Goal: Information Seeking & Learning: Check status

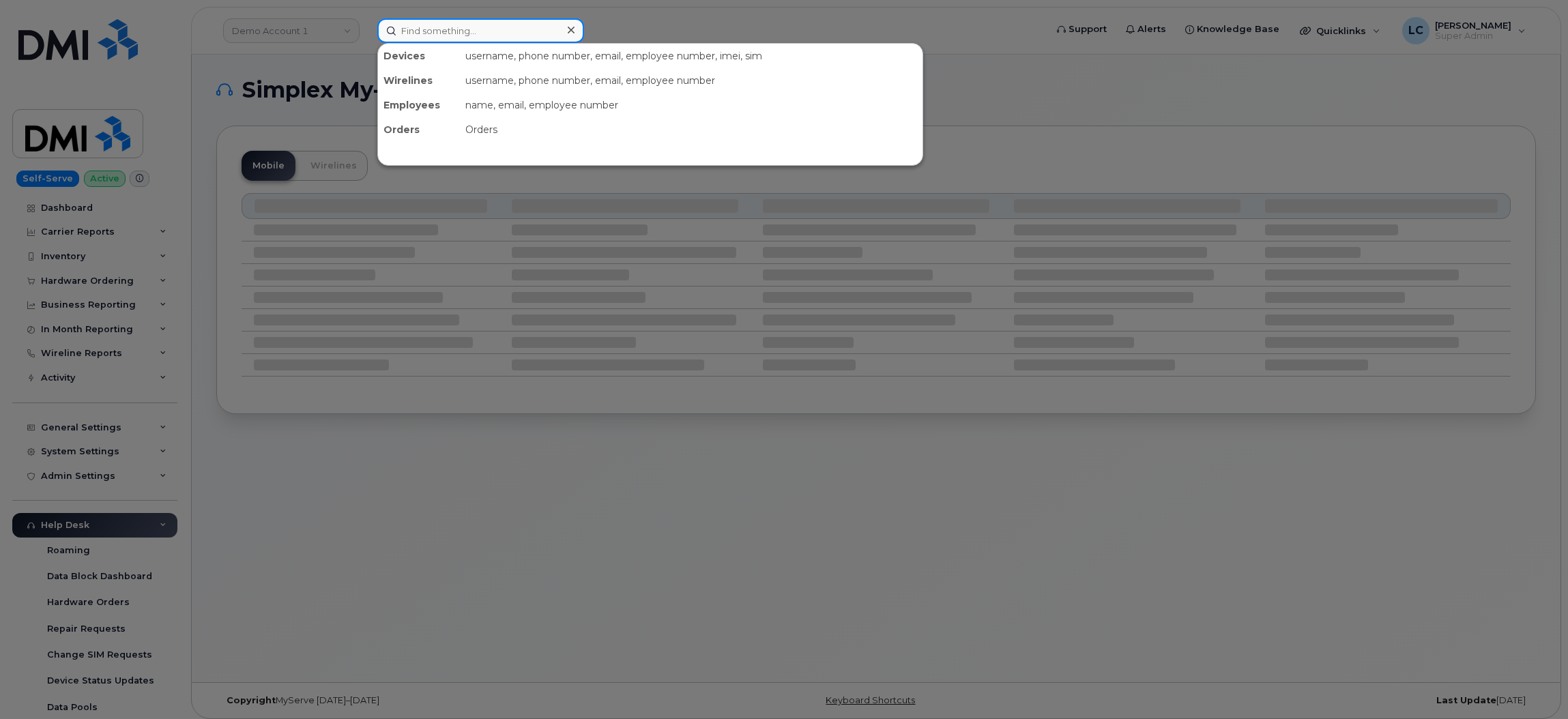
click at [494, 32] on input at bounding box center [480, 30] width 207 height 25
paste input "4505602285"
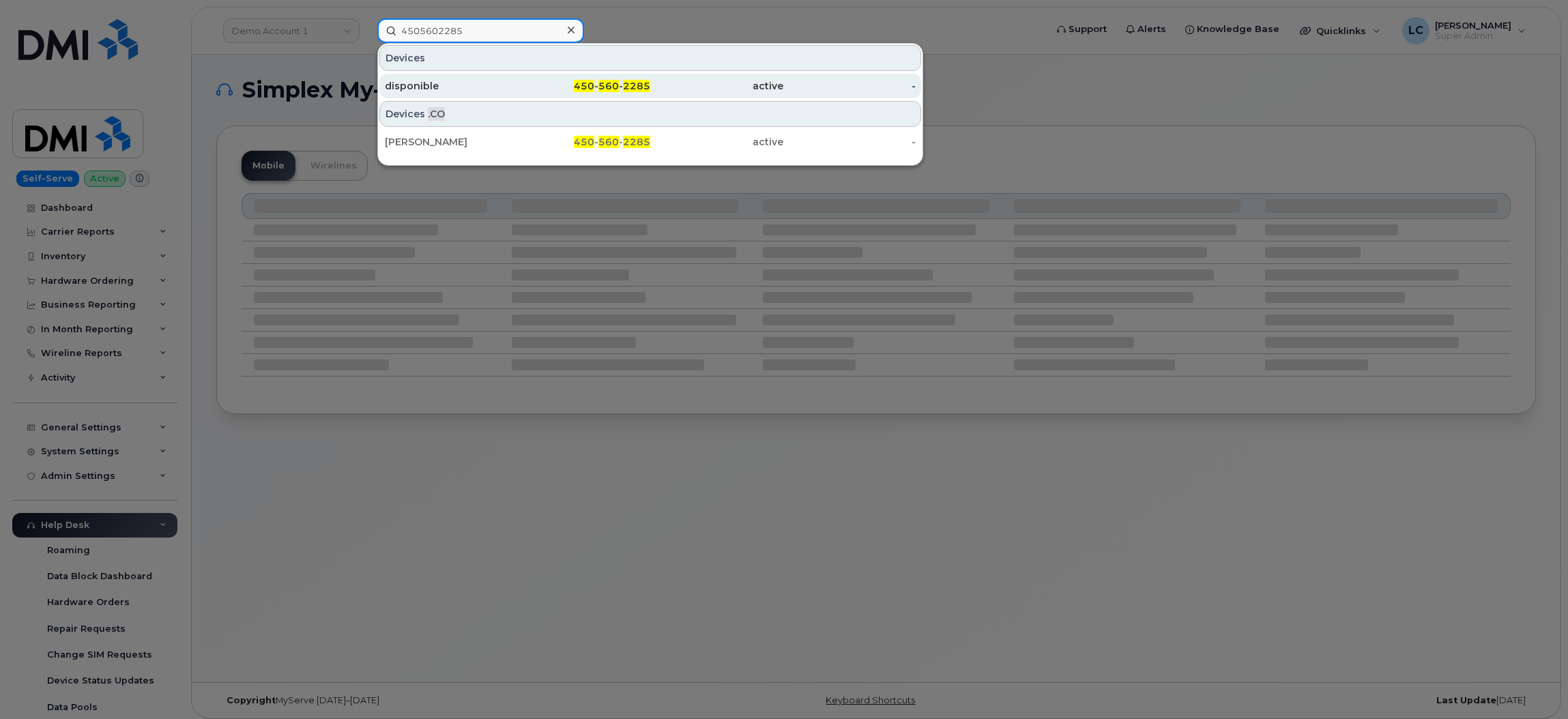
type input "4505602285"
click at [804, 79] on div "-" at bounding box center [850, 85] width 133 height 13
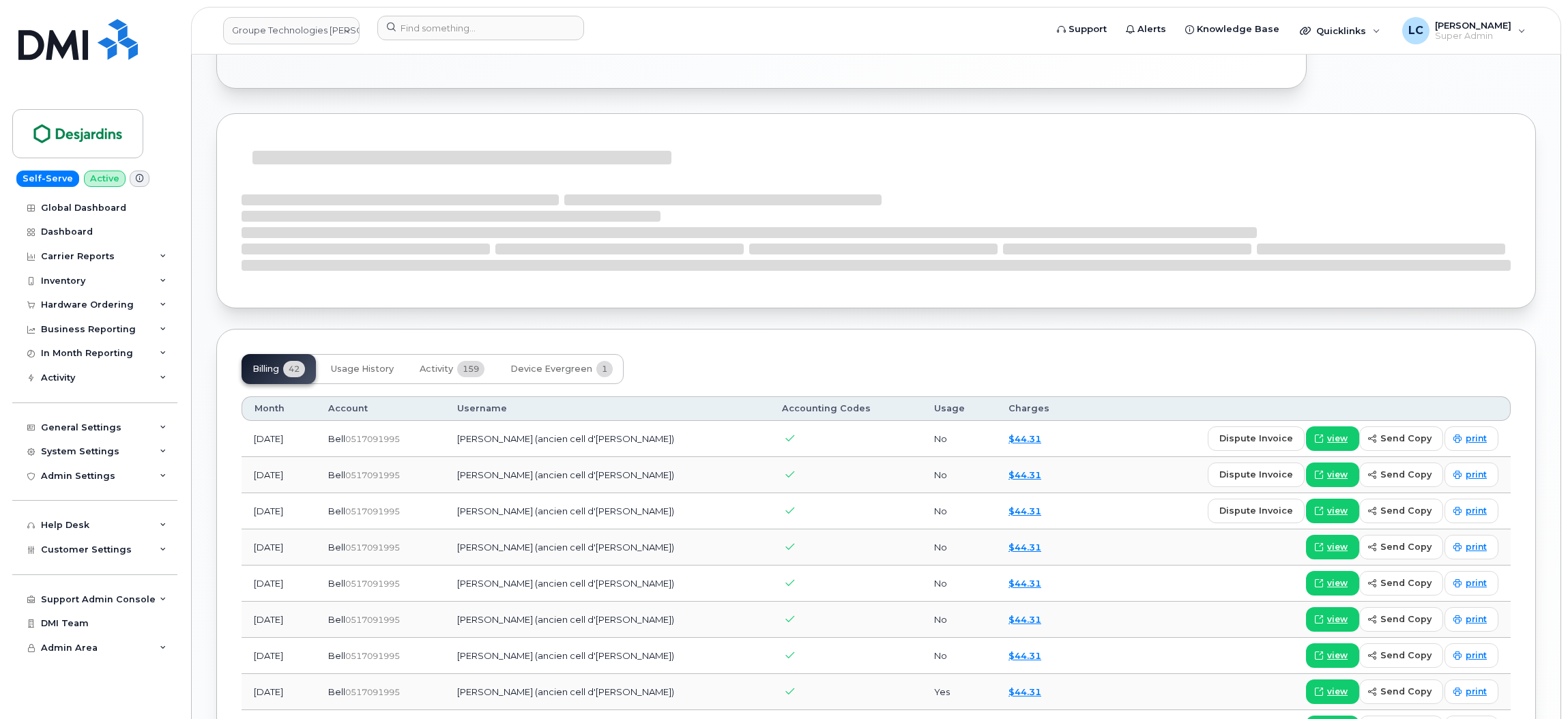
scroll to position [1073, 0]
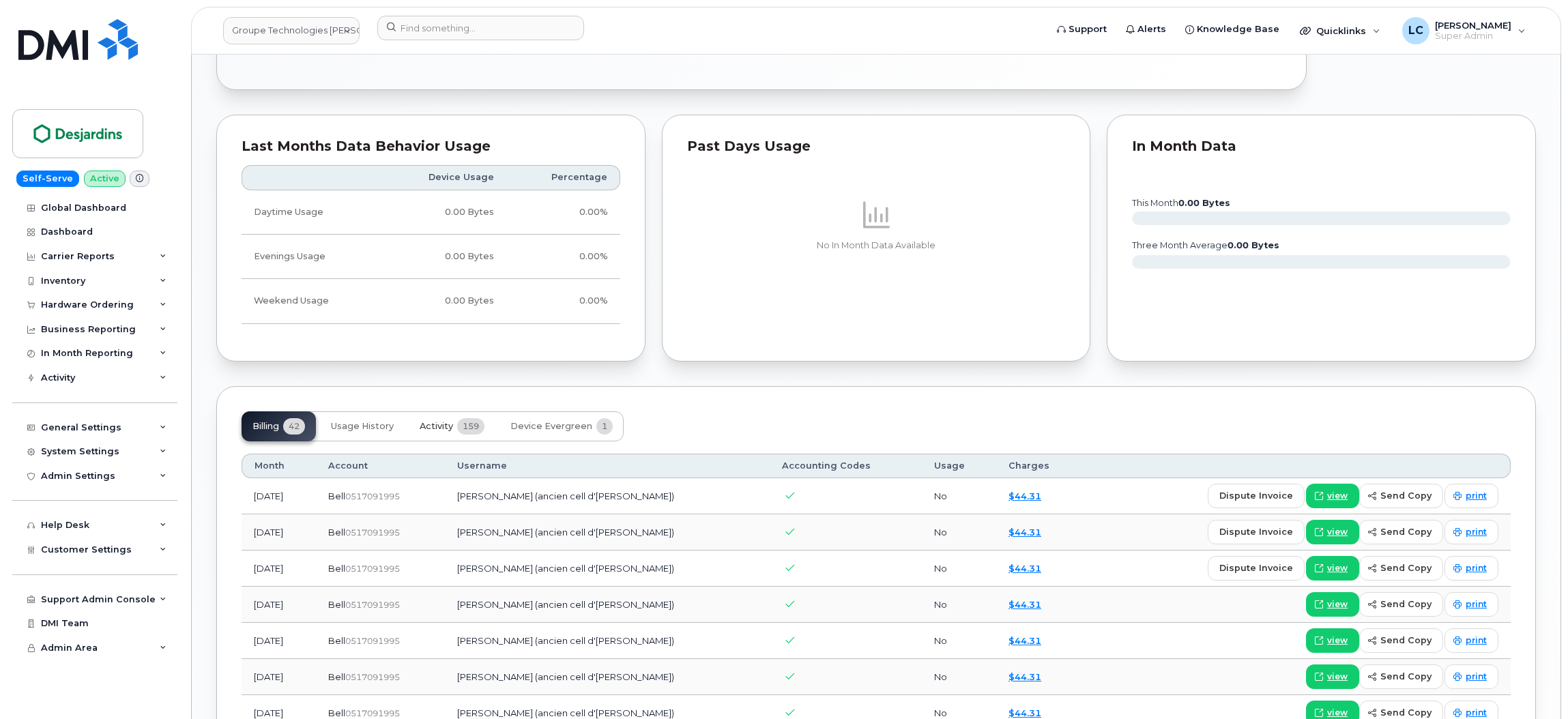
click at [448, 429] on span "Activity" at bounding box center [436, 426] width 33 height 11
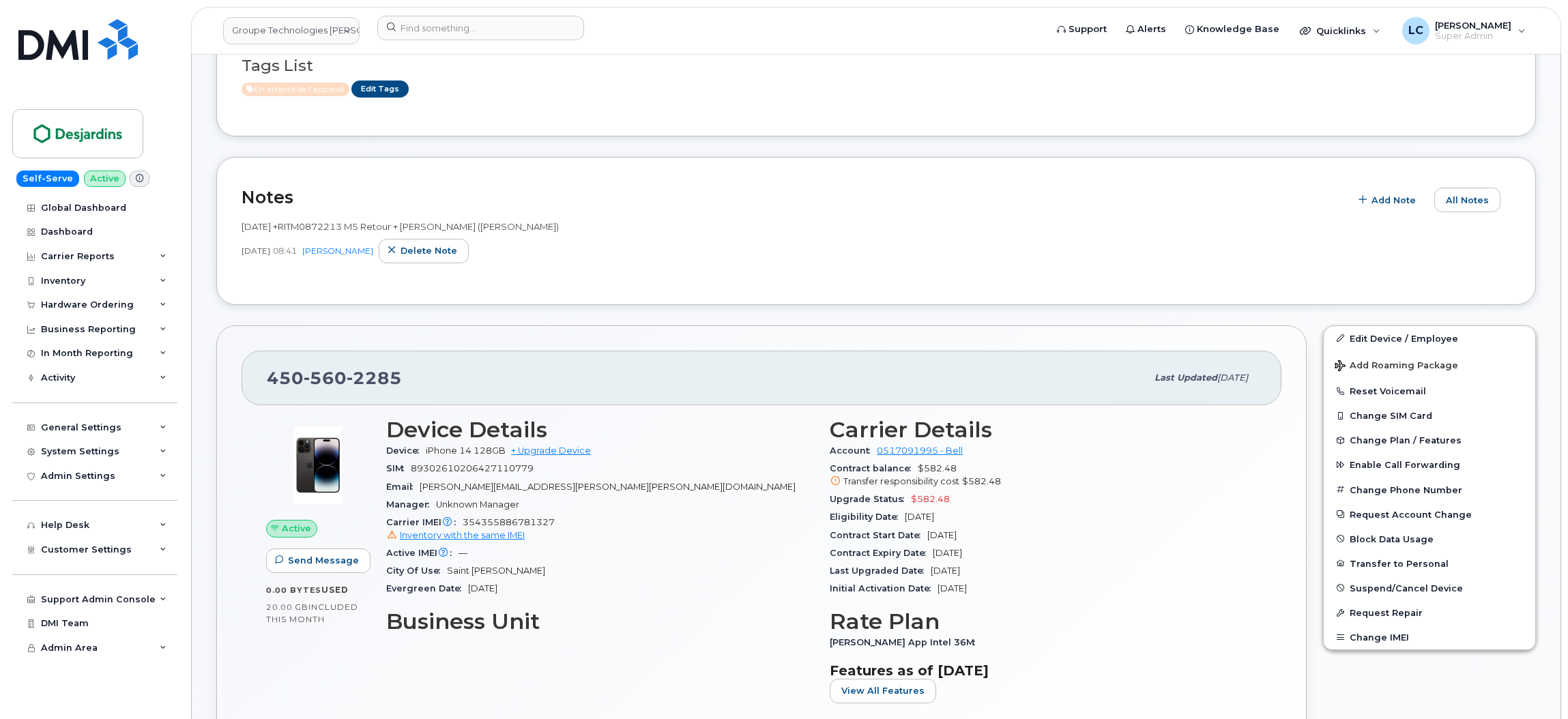
scroll to position [436, 0]
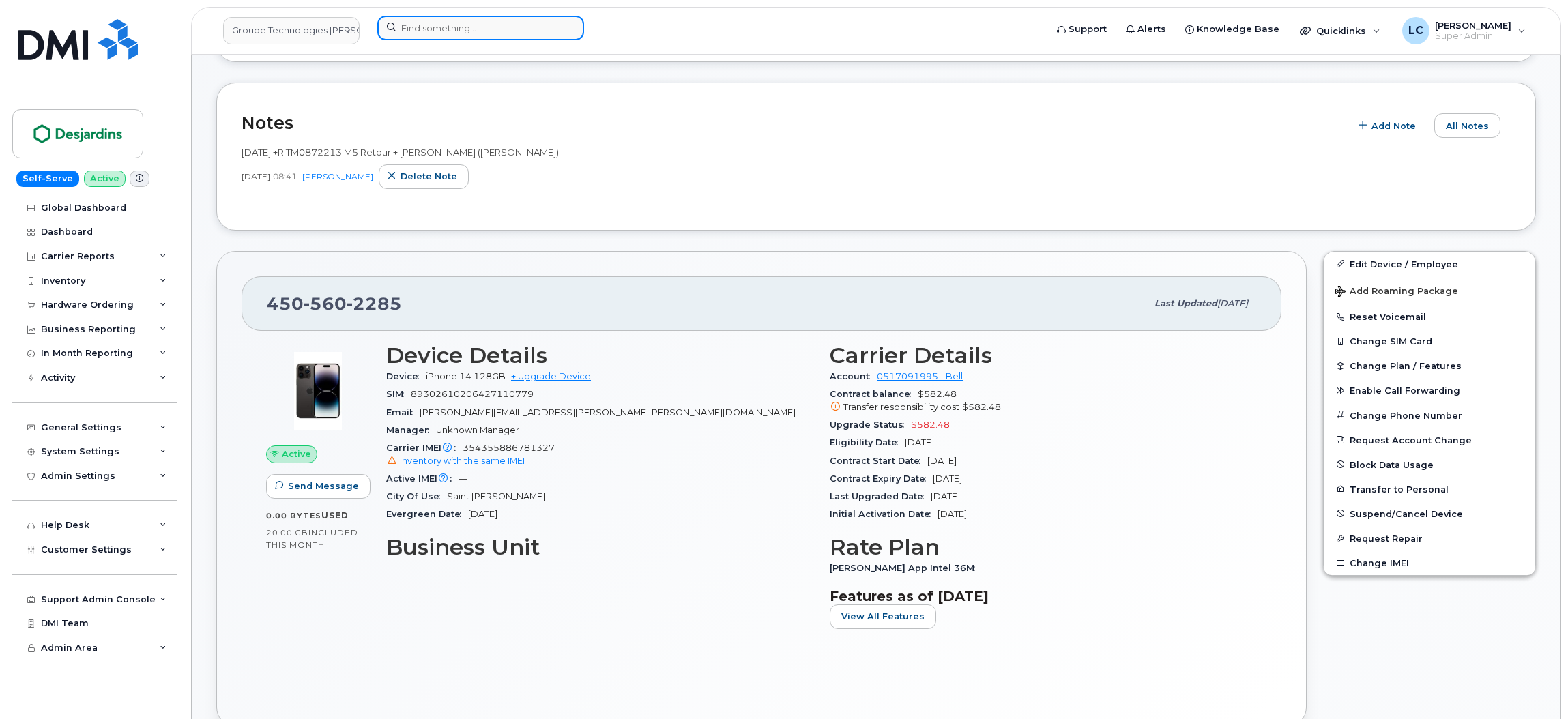
click at [489, 31] on input at bounding box center [480, 27] width 207 height 25
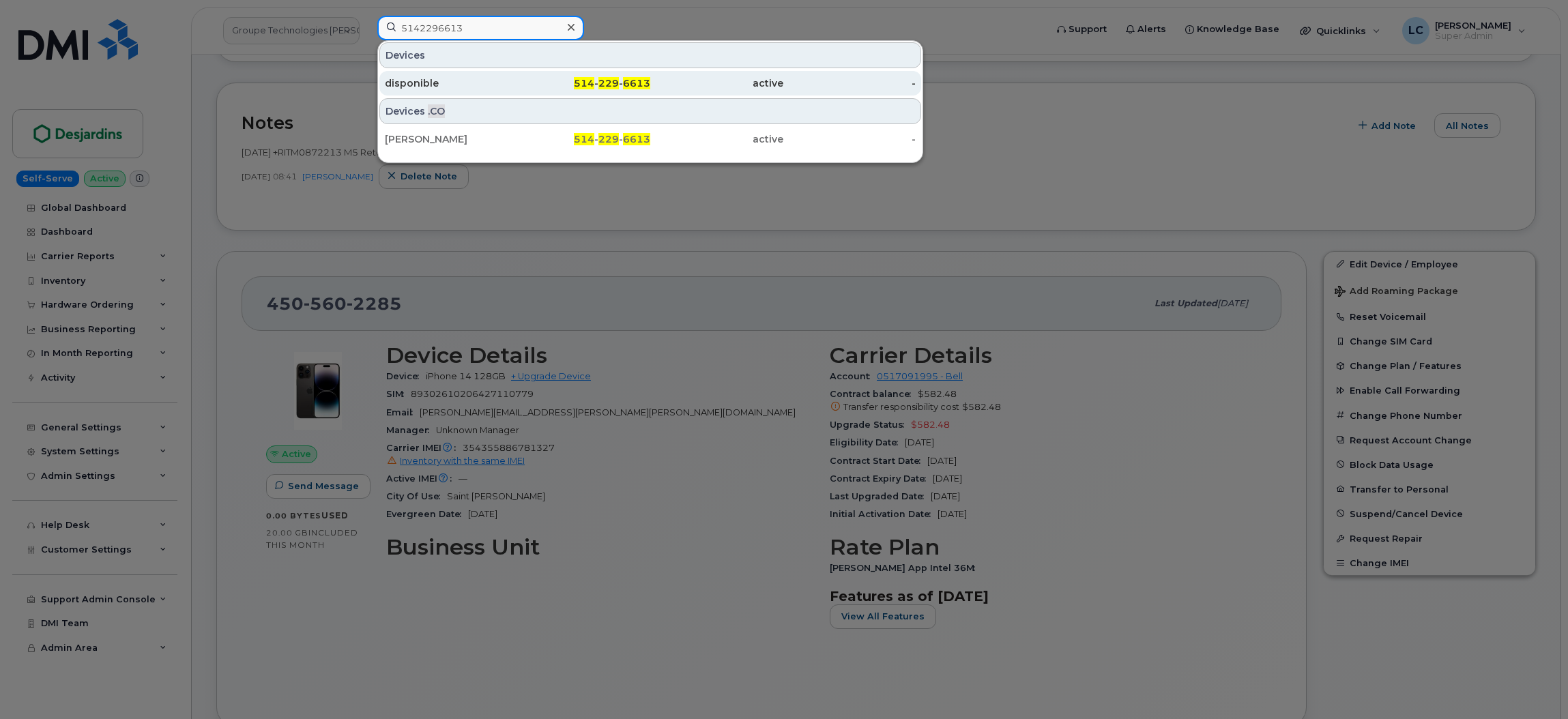
type input "5142296613"
click at [550, 84] on div "514 - 229 - 6613" at bounding box center [584, 82] width 133 height 13
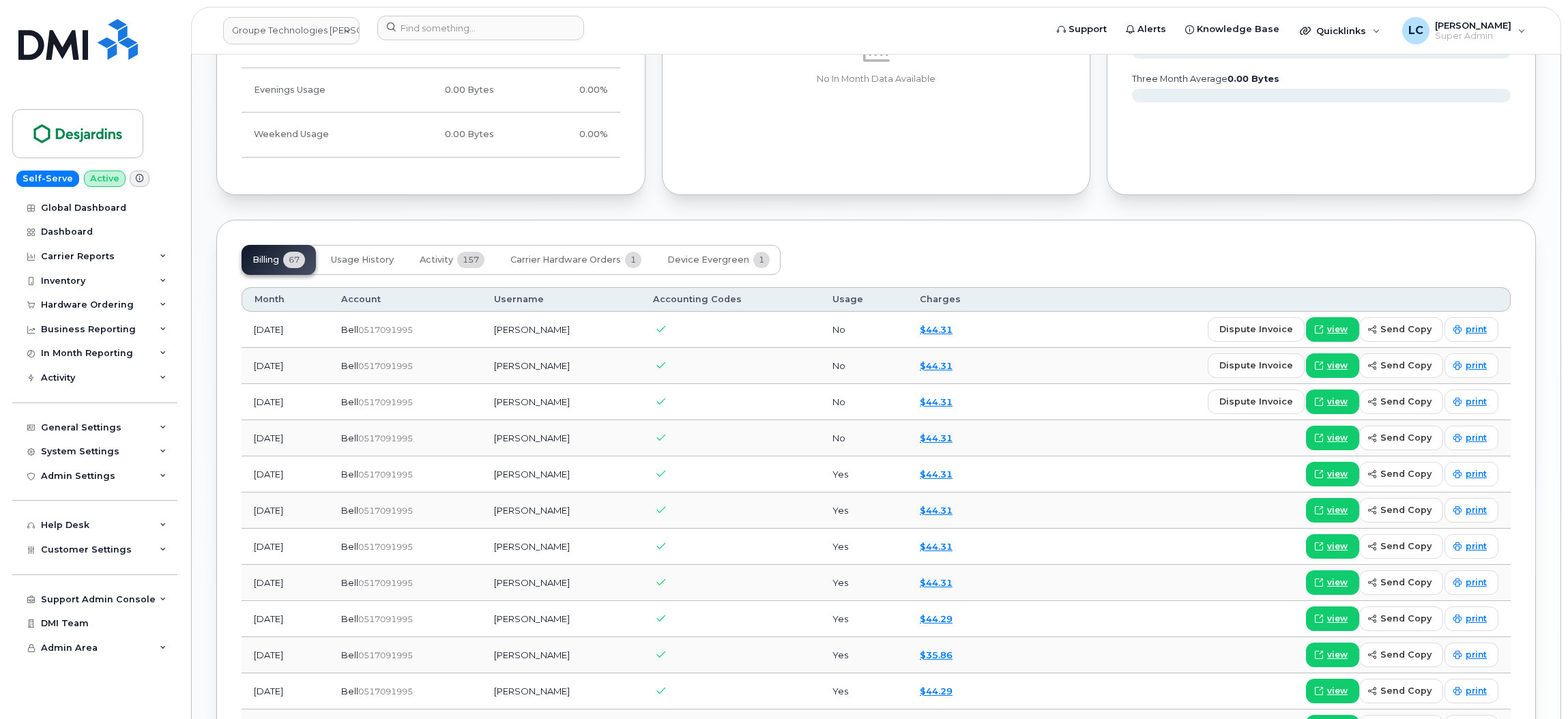
scroll to position [1115, 0]
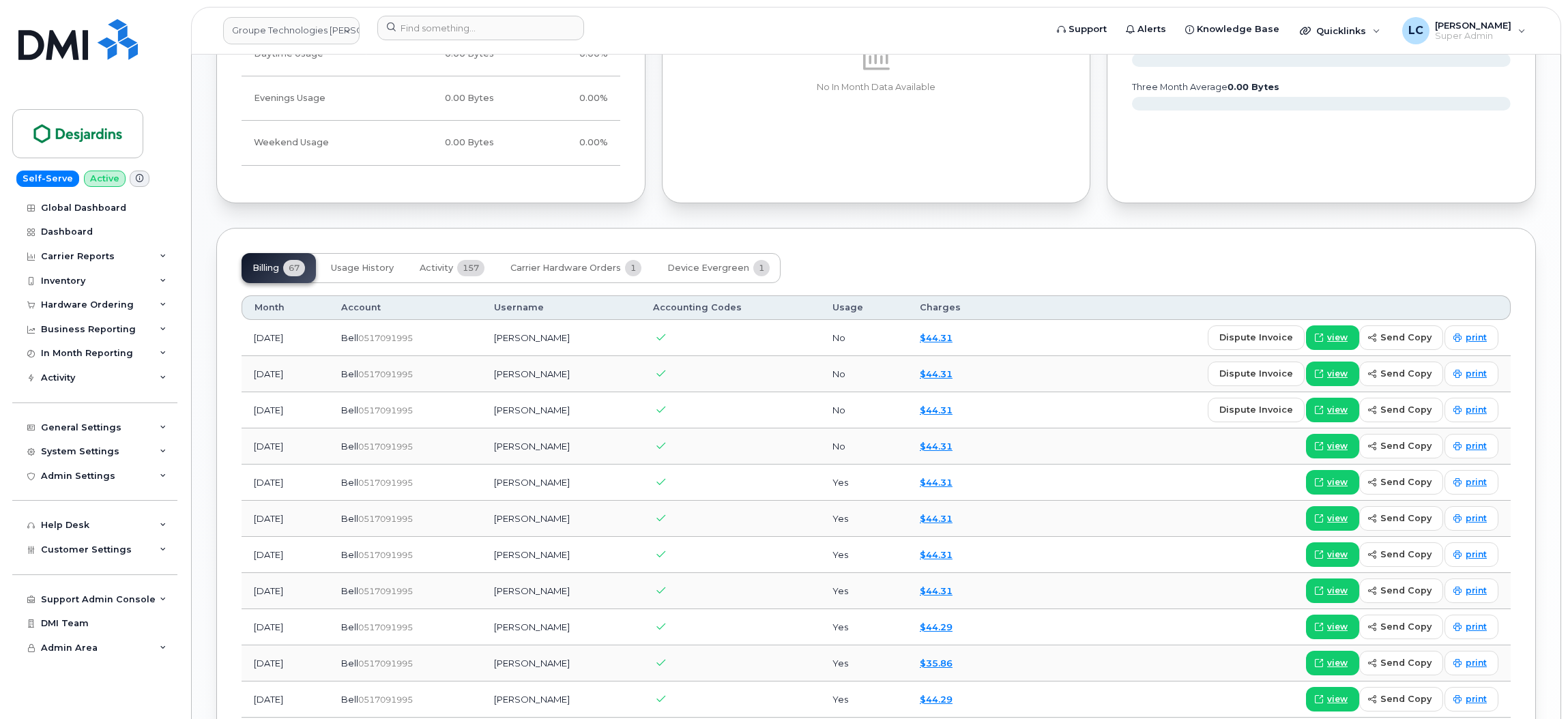
click at [473, 217] on div "Suspension Candidate This device hasn't had any usage for 4 months Tags List En…" at bounding box center [876, 190] width 1320 height 2213
click at [458, 266] on span "157" at bounding box center [470, 268] width 27 height 16
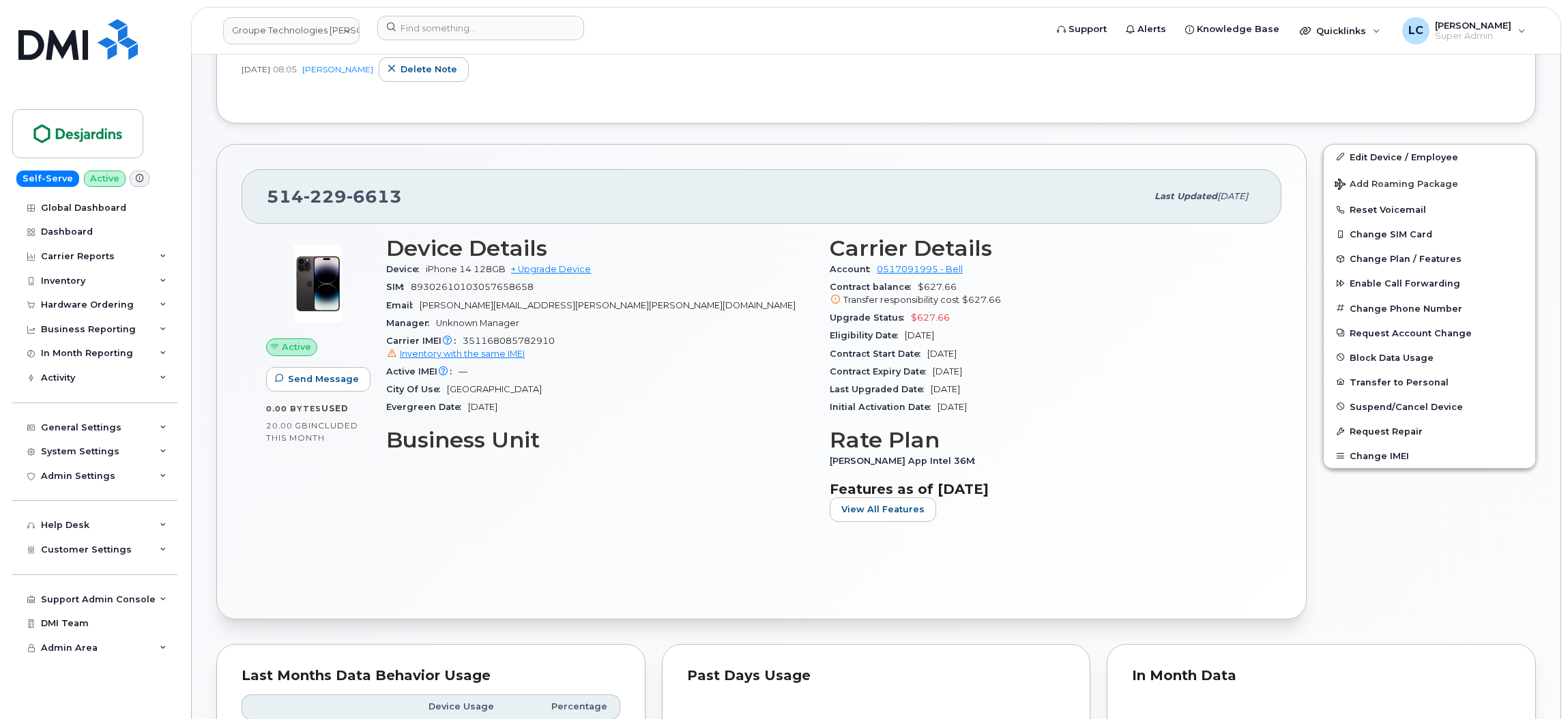
scroll to position [427, 0]
drag, startPoint x: 406, startPoint y: 186, endPoint x: 264, endPoint y: 198, distance: 142.5
click at [264, 198] on div "514 229 6613 Last updated Sep 24, 2025" at bounding box center [761, 197] width 1040 height 54
copy span "514 229 6613"
click at [465, 16] on input at bounding box center [480, 27] width 207 height 25
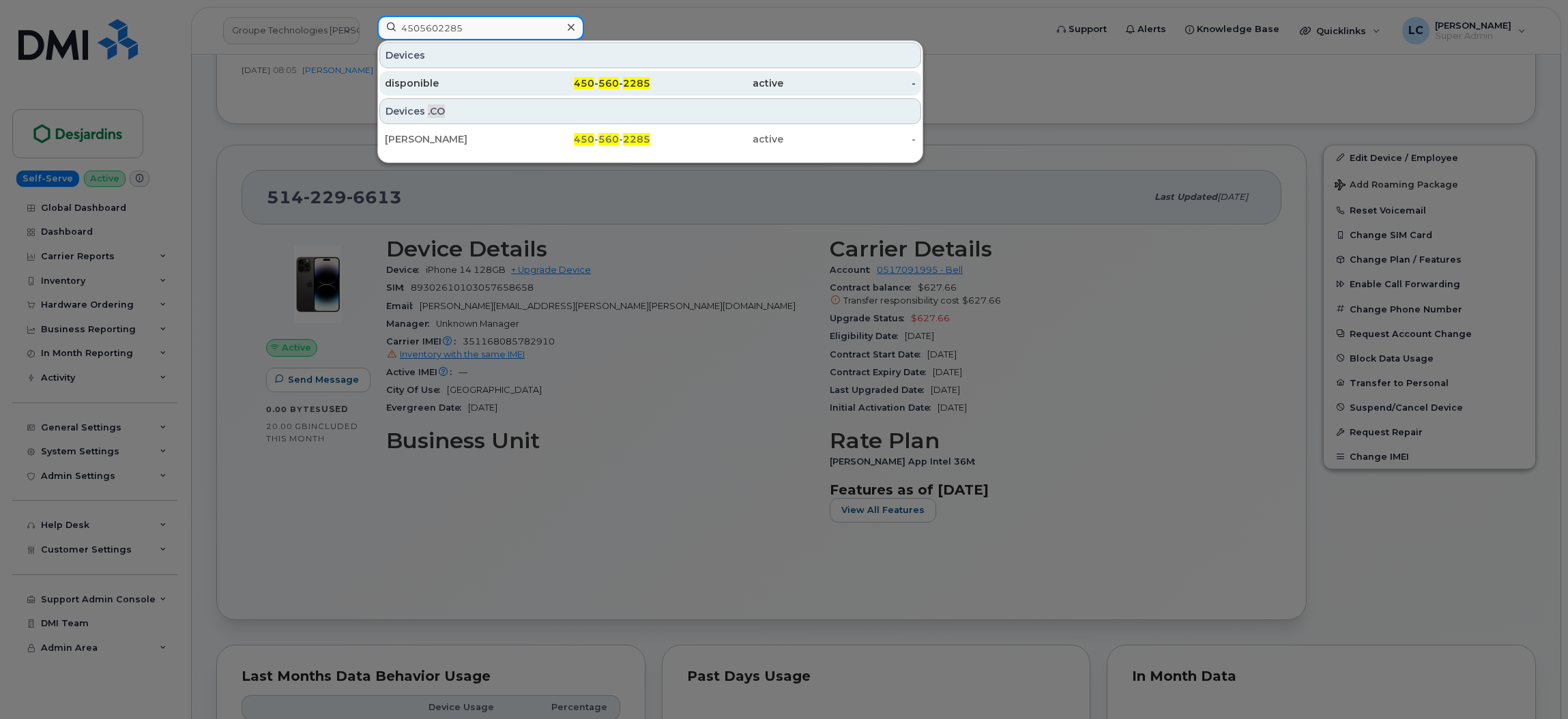
type input "4505602285"
click at [488, 82] on div "disponible" at bounding box center [451, 82] width 133 height 13
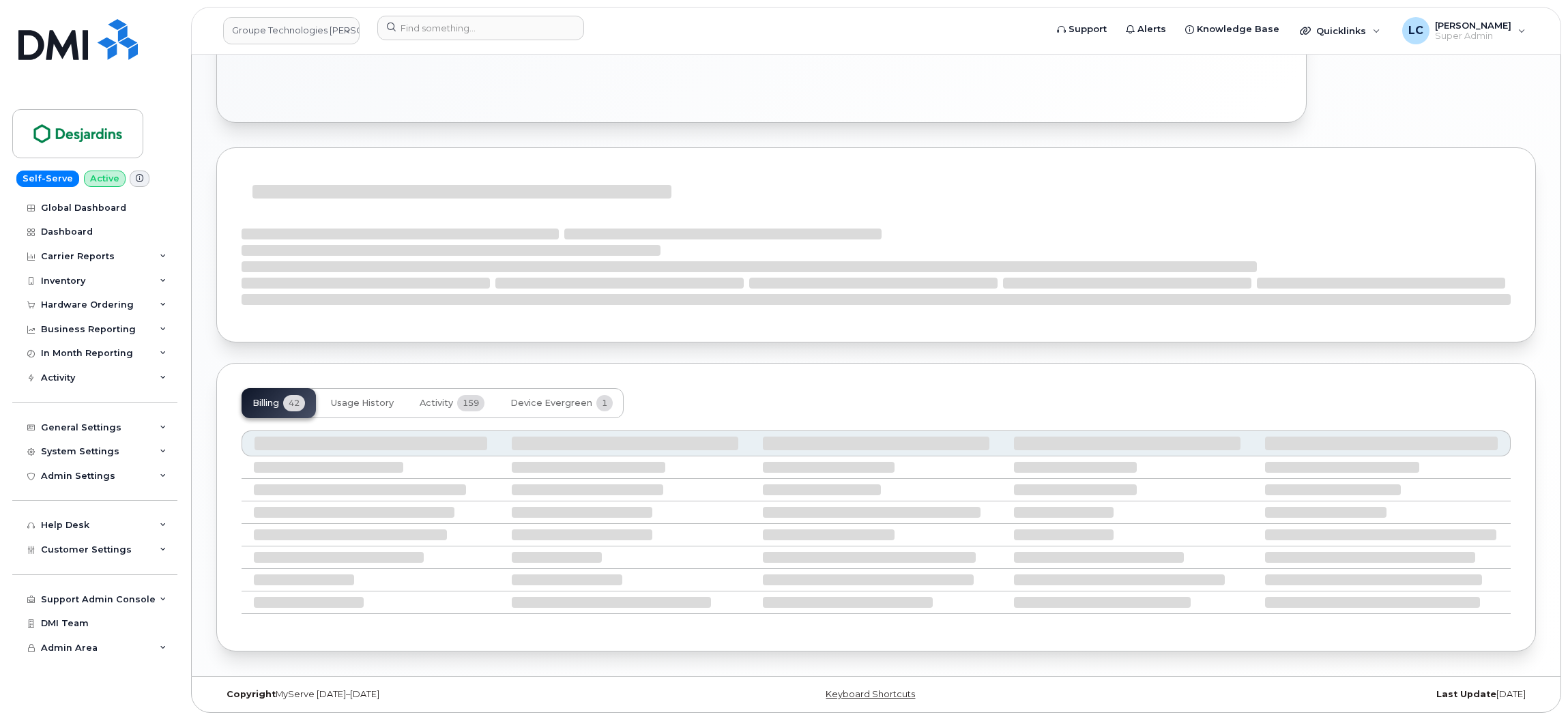
scroll to position [1043, 0]
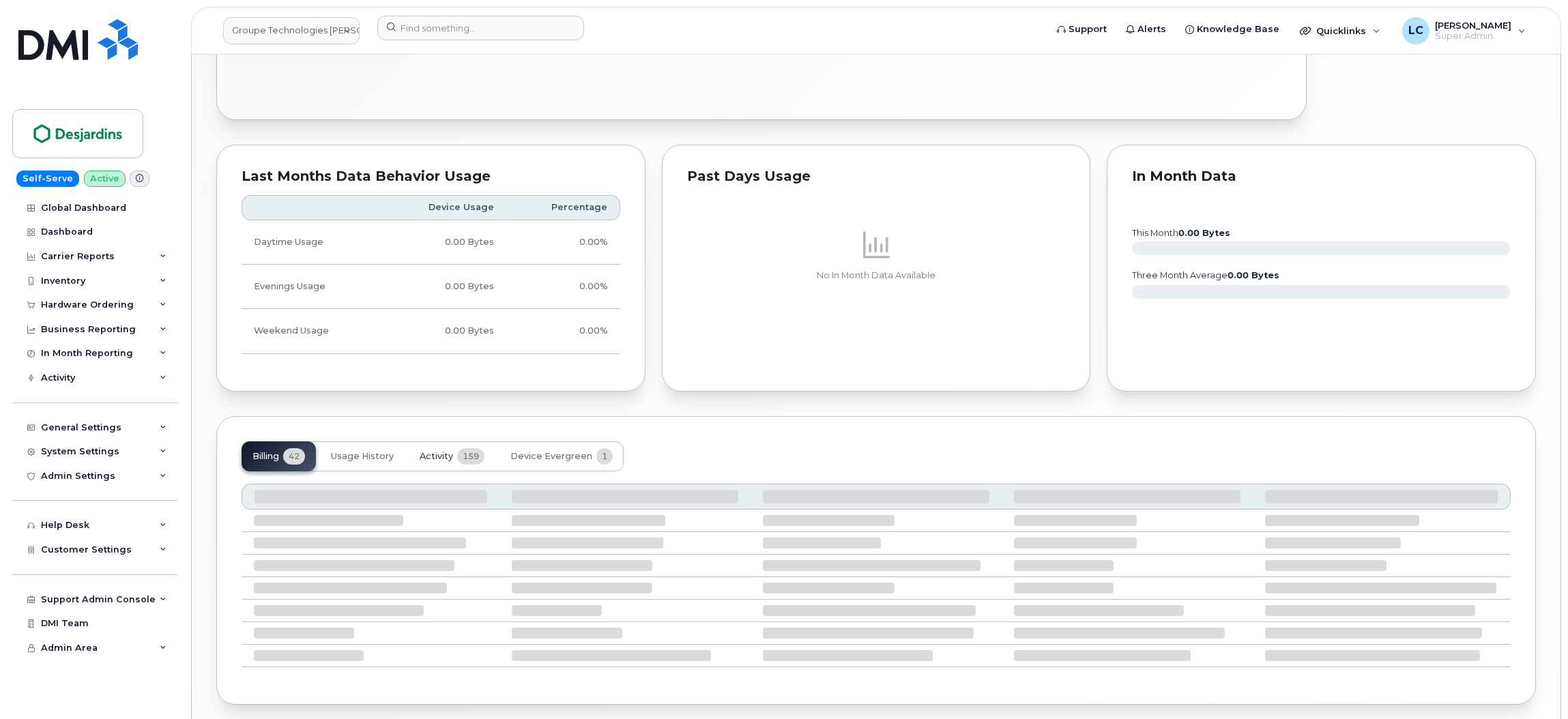
click at [454, 453] on button "Activity 159" at bounding box center [452, 456] width 87 height 30
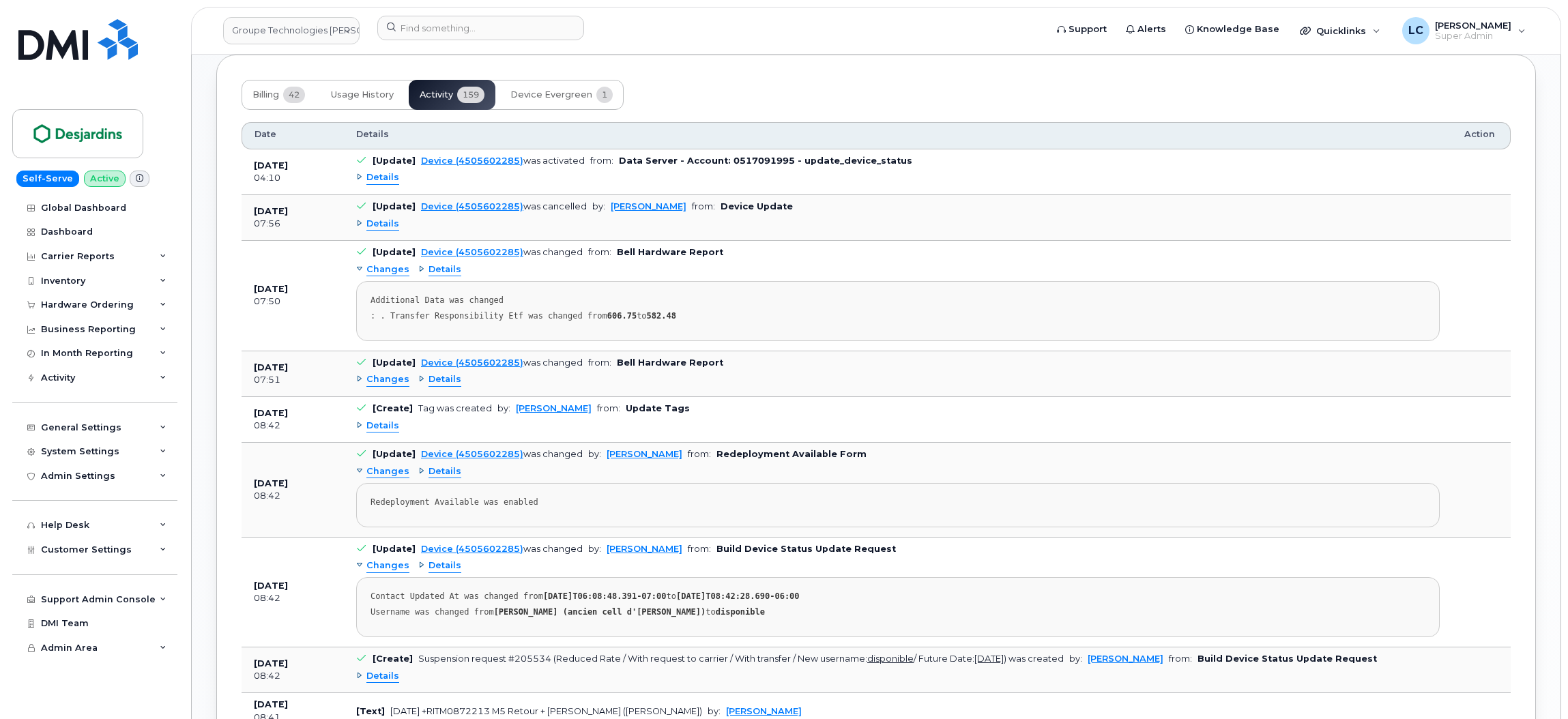
scroll to position [1404, 0]
click at [1028, 105] on div "Billing 42 Usage History Activity 159 Device Evergreen 1" at bounding box center [876, 95] width 1269 height 30
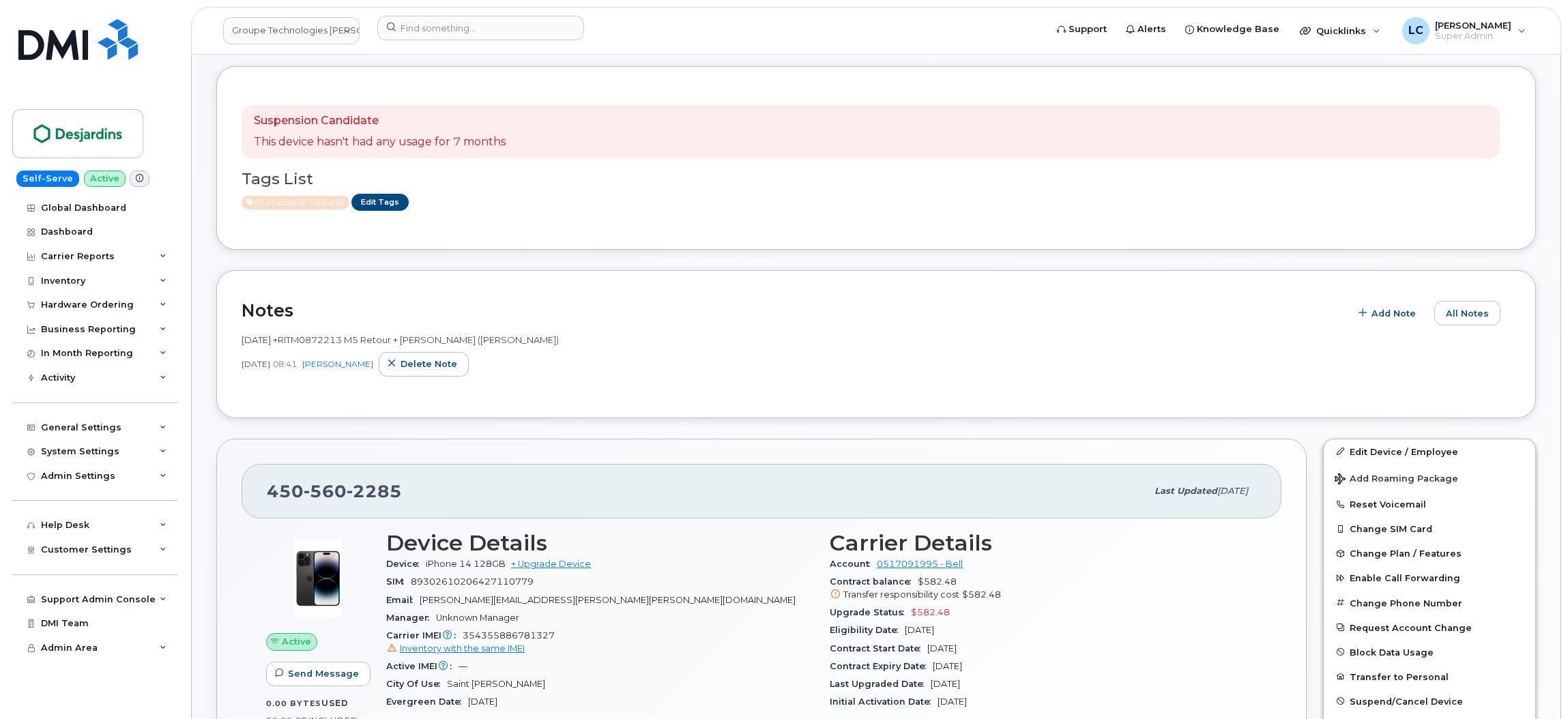
scroll to position [260, 0]
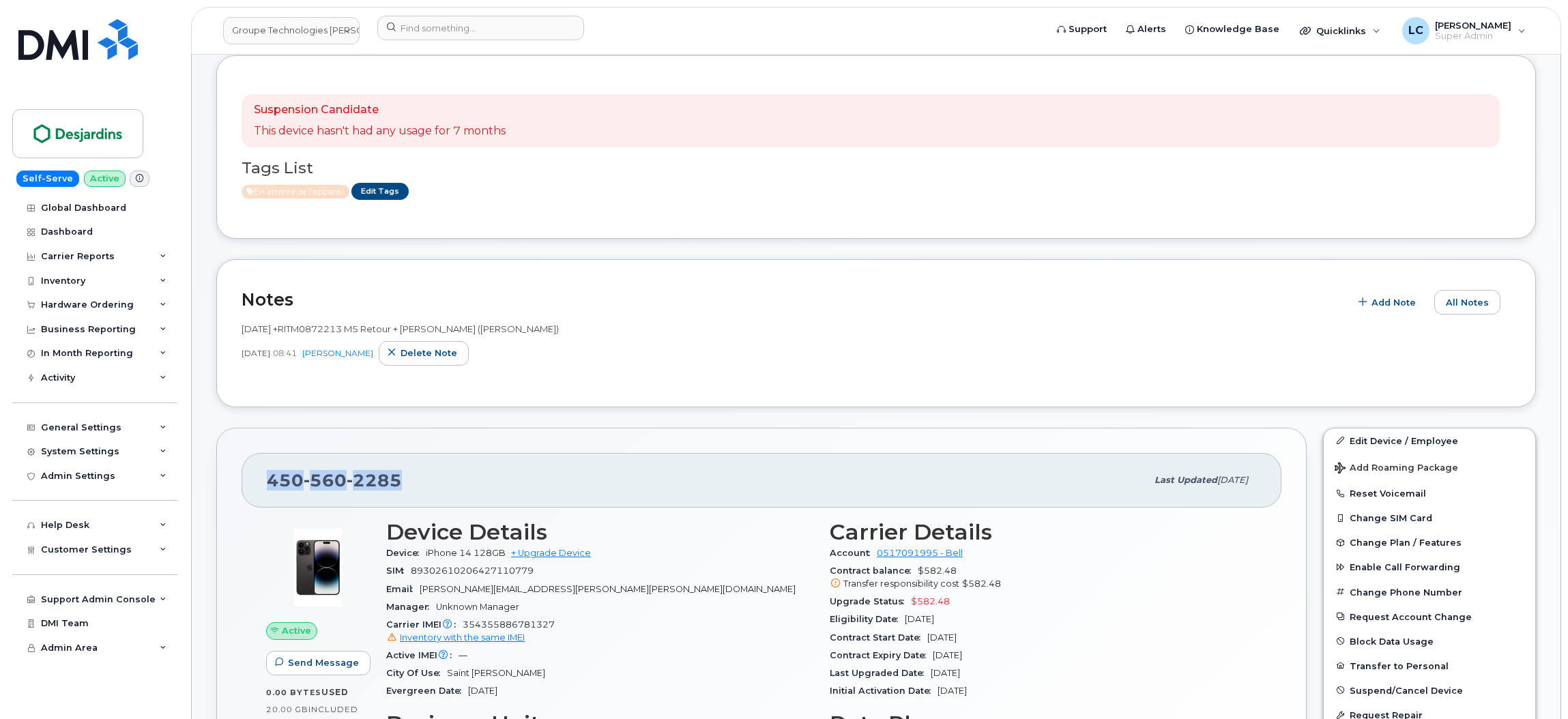
drag, startPoint x: 405, startPoint y: 487, endPoint x: 271, endPoint y: 493, distance: 134.1
click at [271, 493] on div "450 560 2285" at bounding box center [706, 480] width 879 height 29
copy span "450 560 2285"
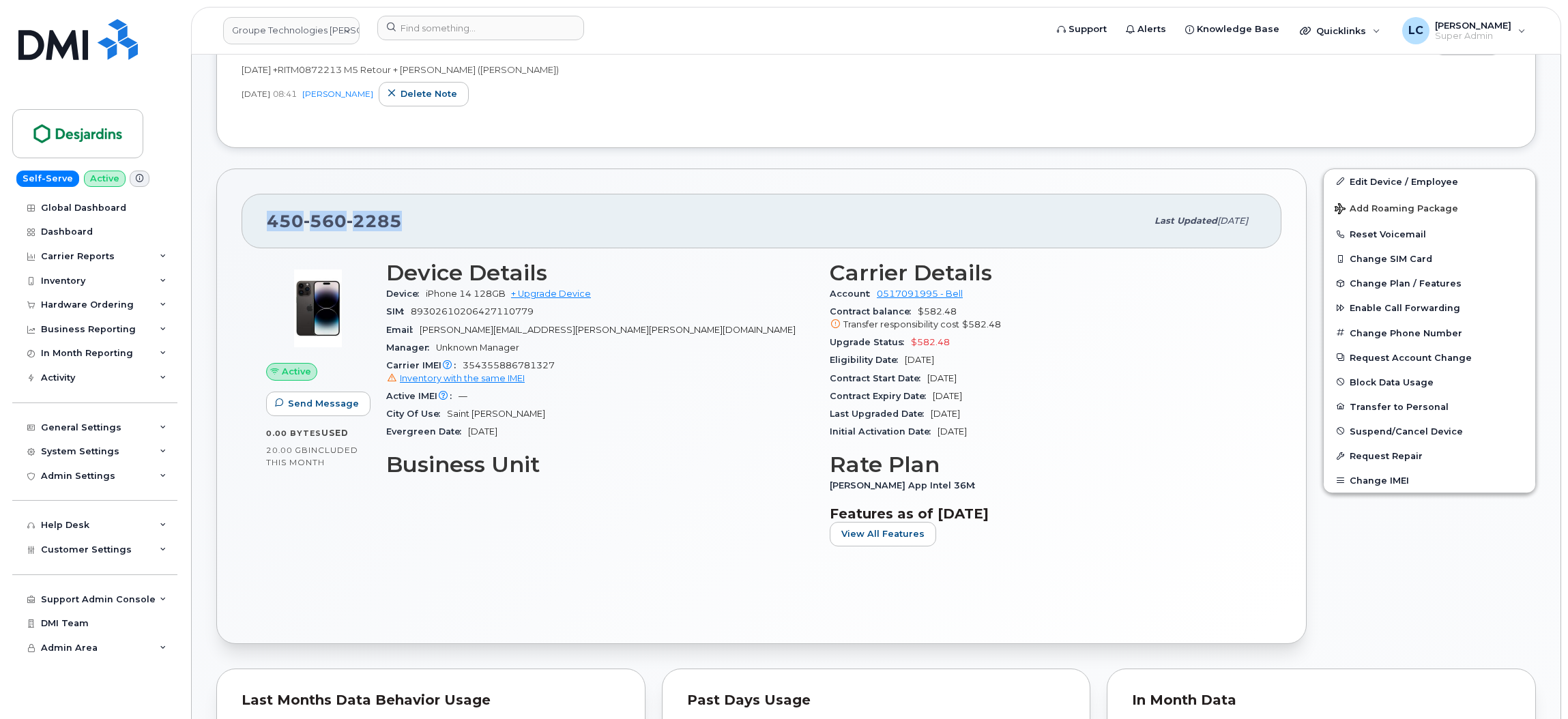
scroll to position [518, 0]
copy span "450 560 2285"
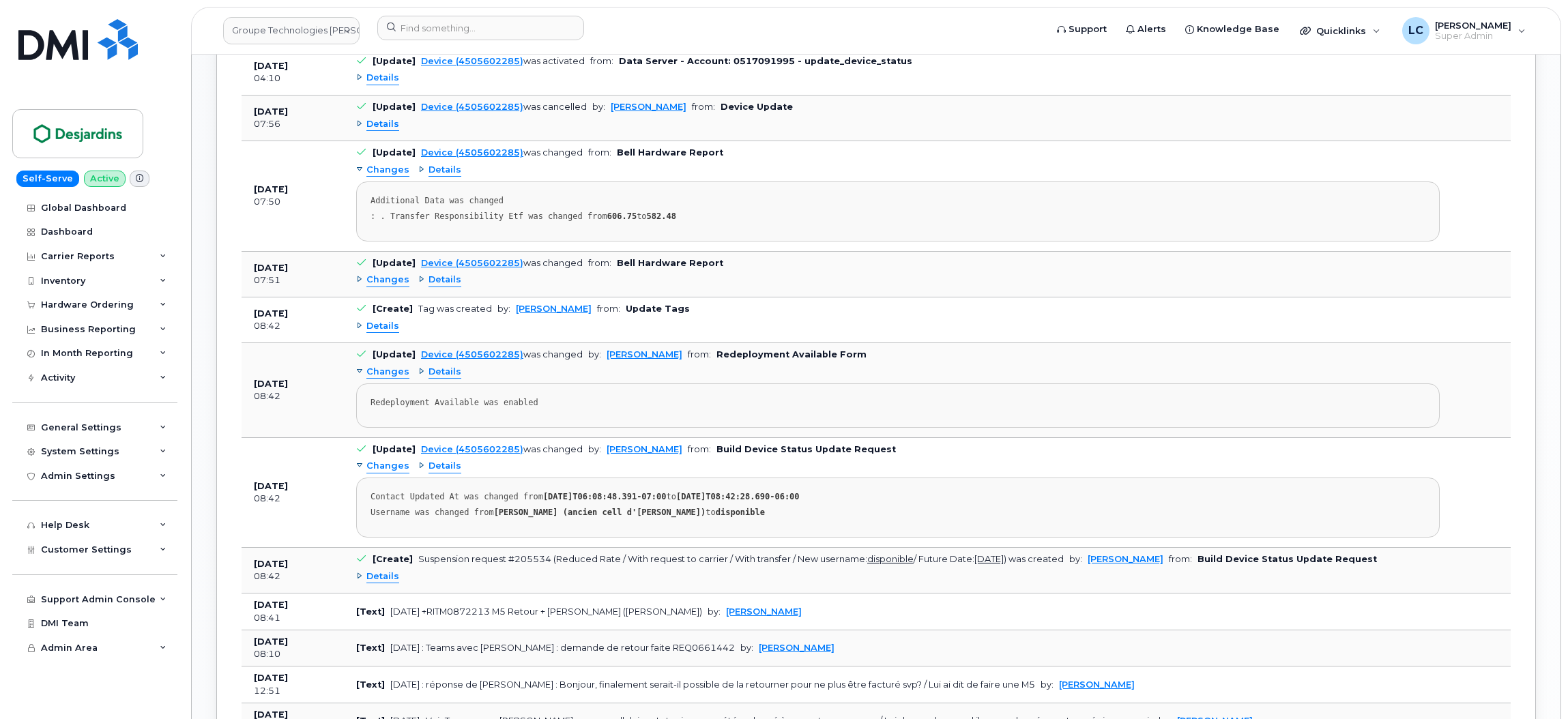
scroll to position [1485, 0]
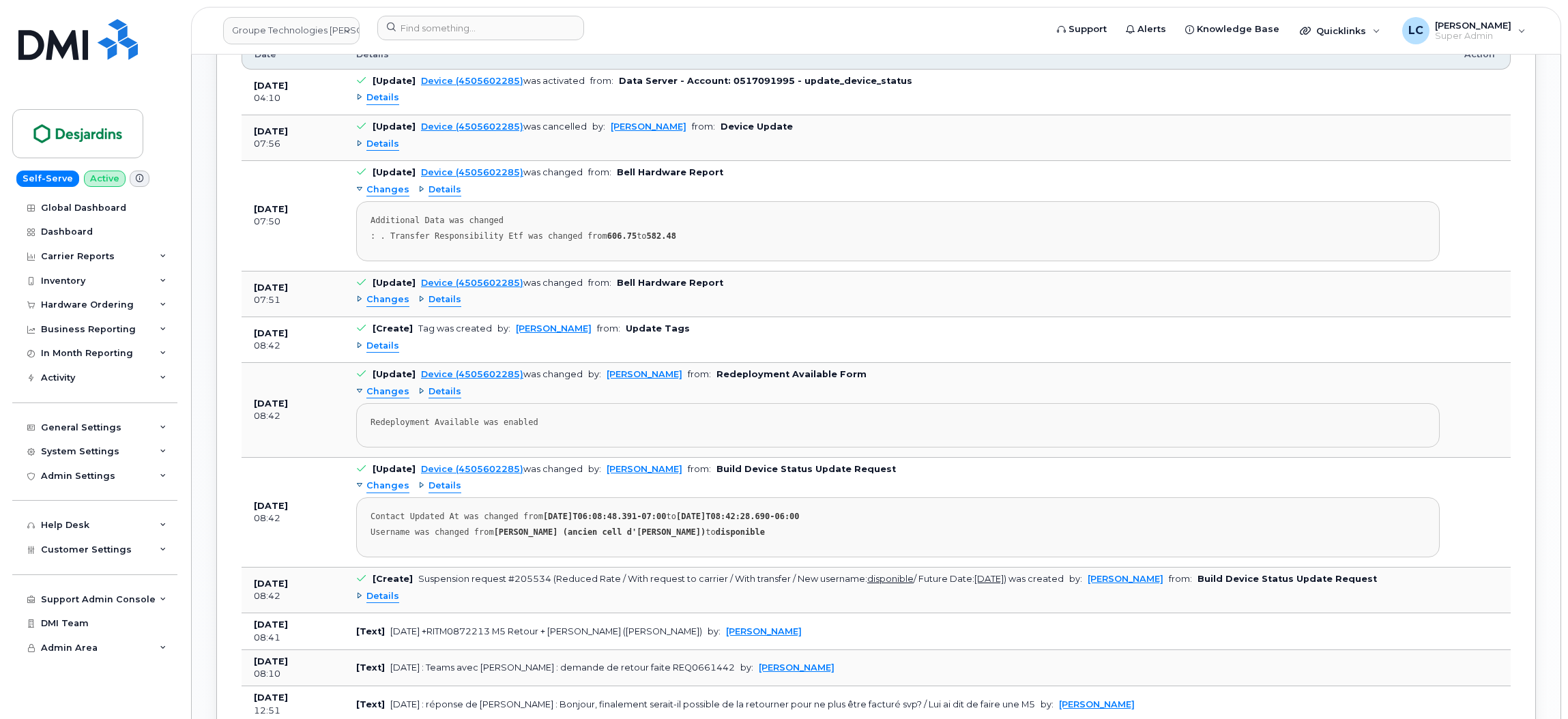
click at [900, 473] on td "[Update] Device (4505602285) was changed by: Véronique Labranche from: Build De…" at bounding box center [898, 512] width 1108 height 110
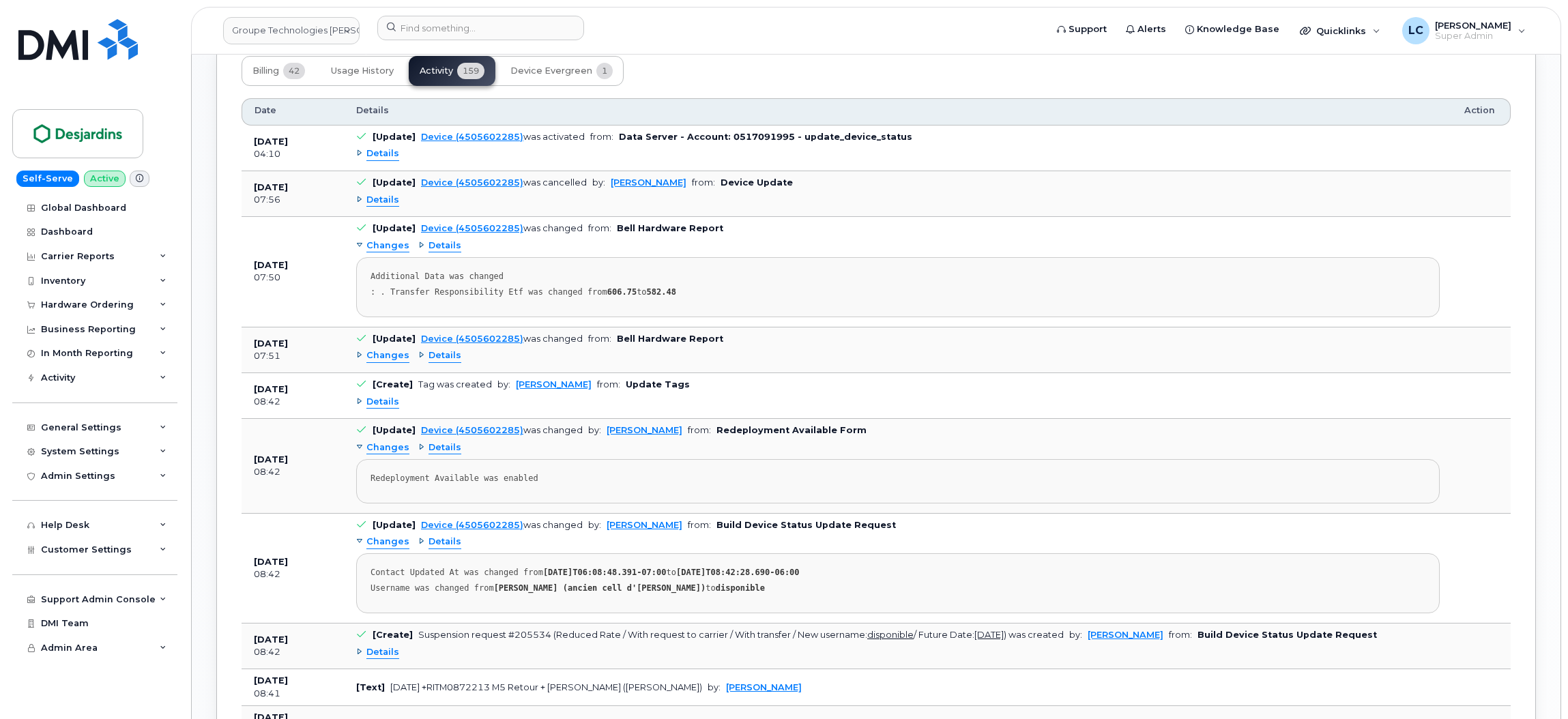
scroll to position [1419, 0]
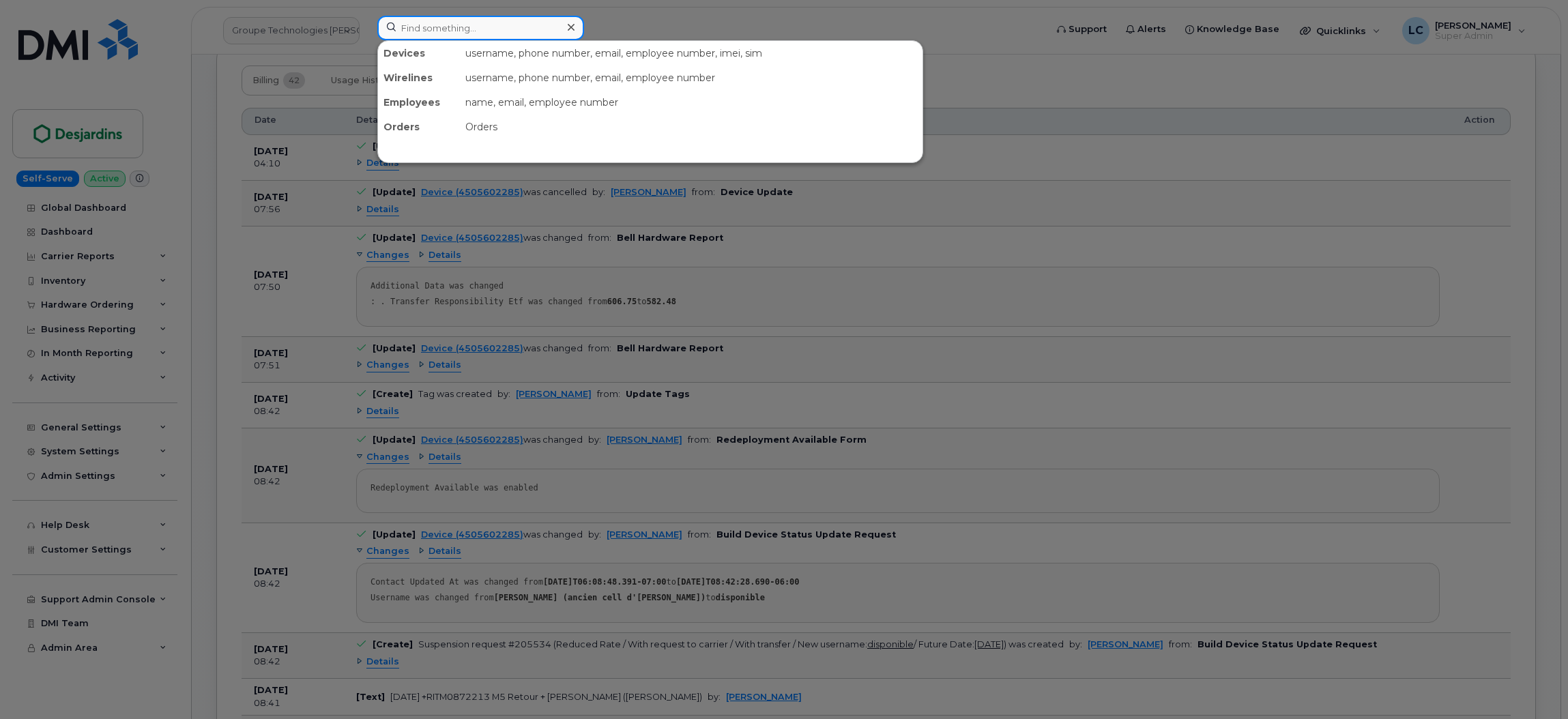
click at [440, 26] on input at bounding box center [480, 27] width 207 height 25
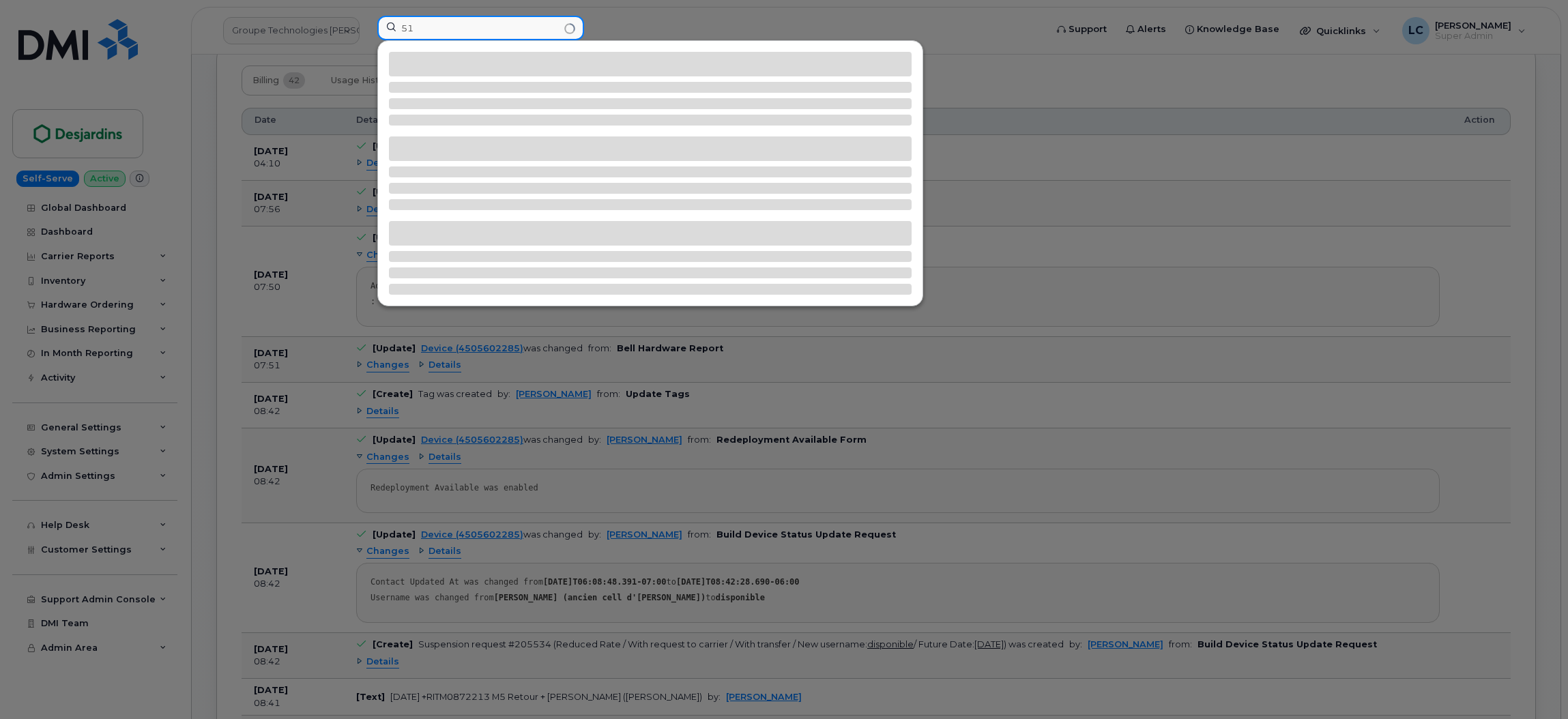
type input "5"
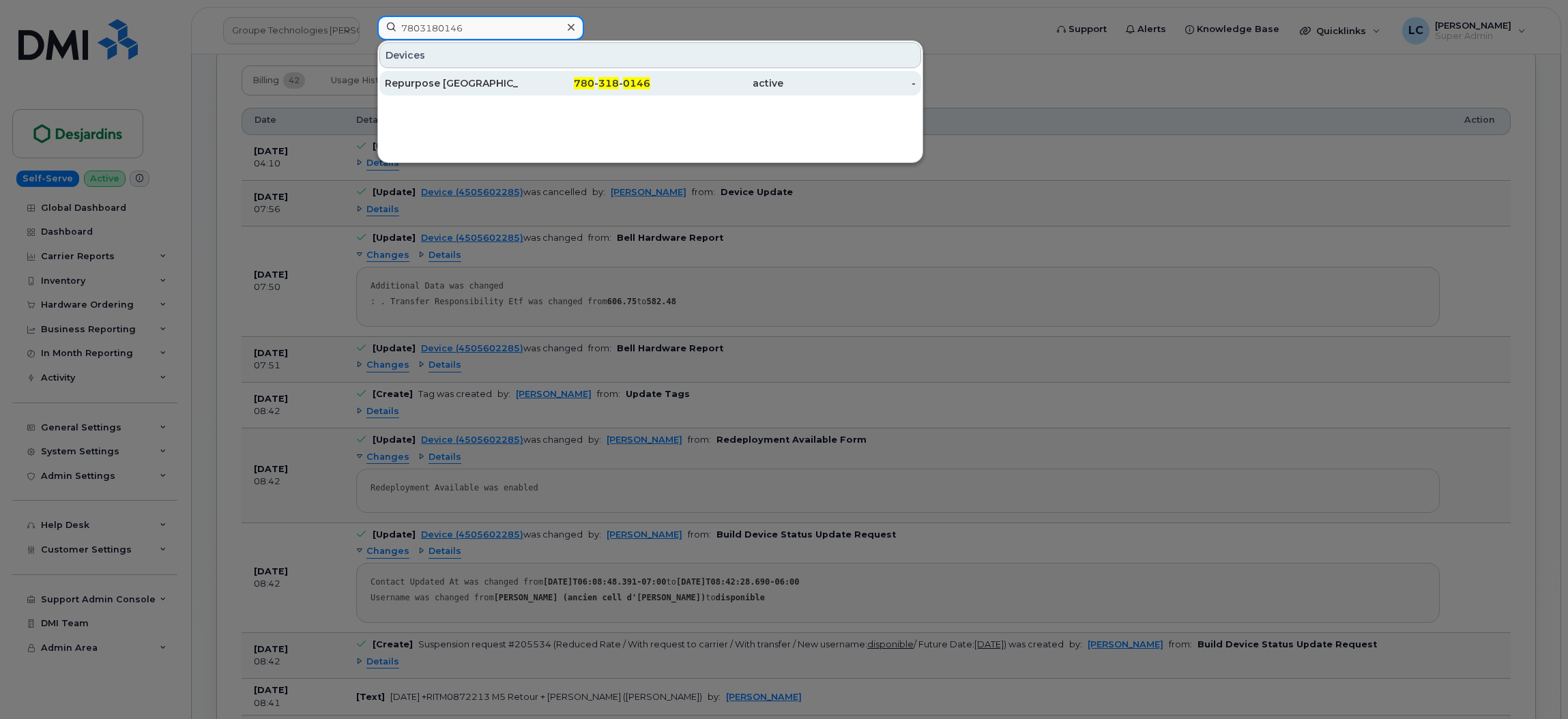
type input "7803180146"
click at [515, 80] on div "Repurpose [GEOGRAPHIC_DATA]" at bounding box center [451, 82] width 133 height 13
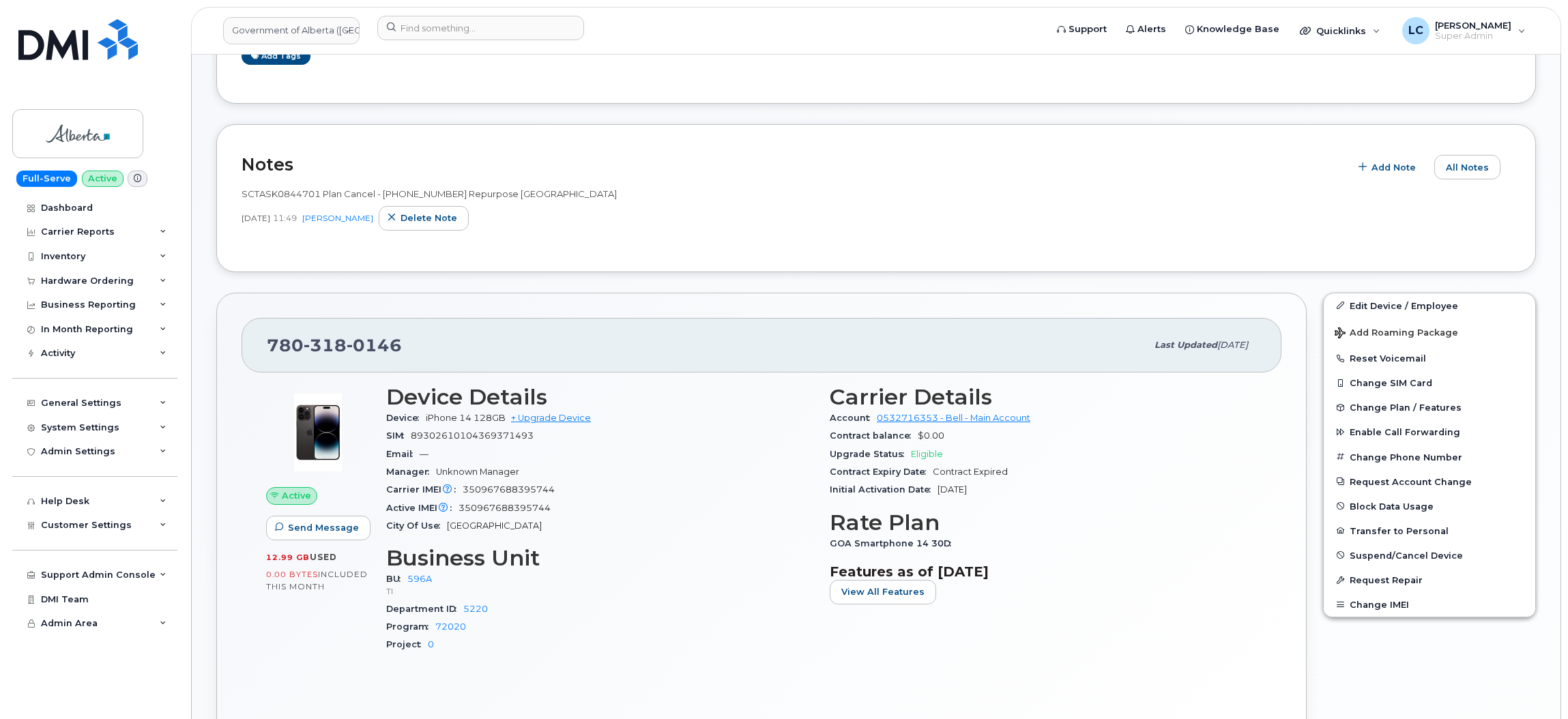
scroll to position [572, 0]
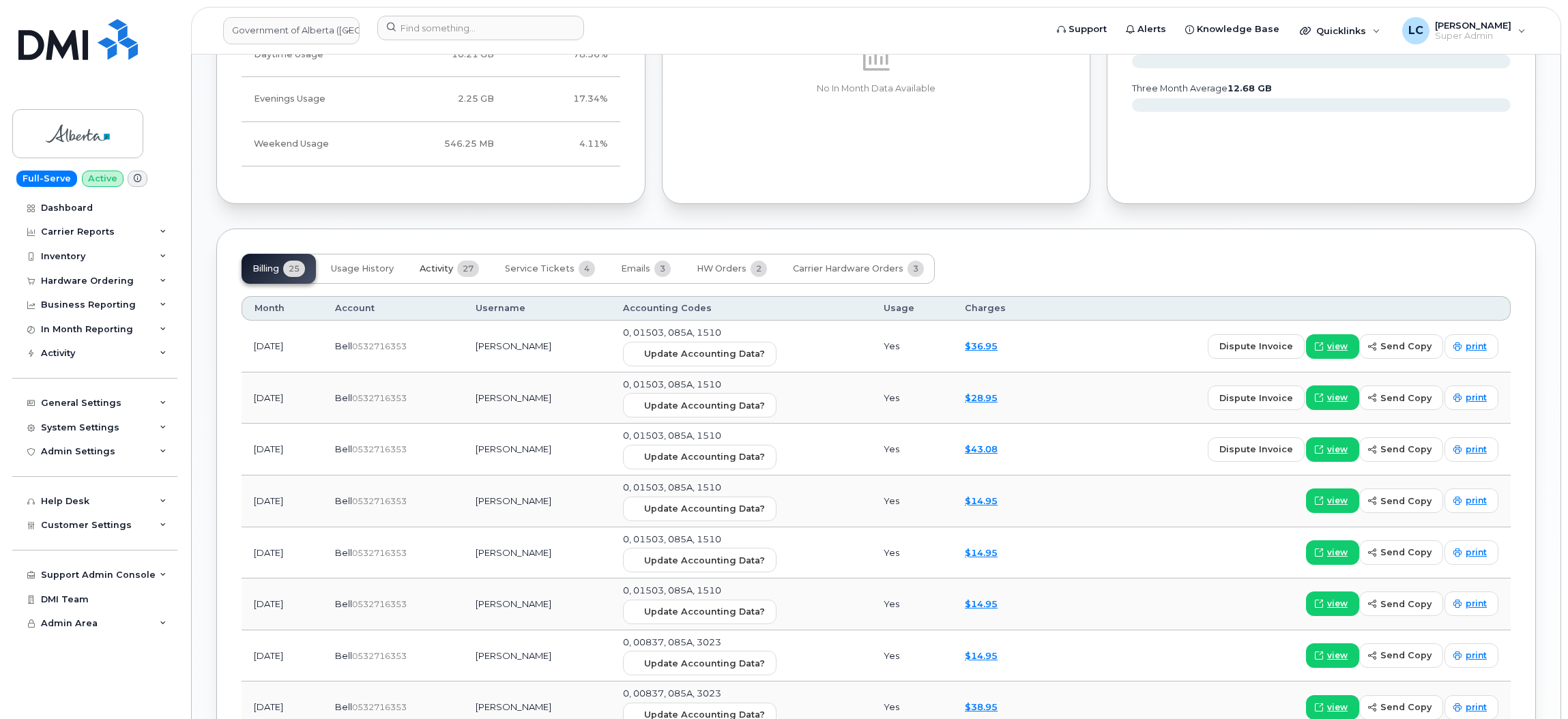
click at [451, 269] on span "Activity" at bounding box center [436, 269] width 33 height 11
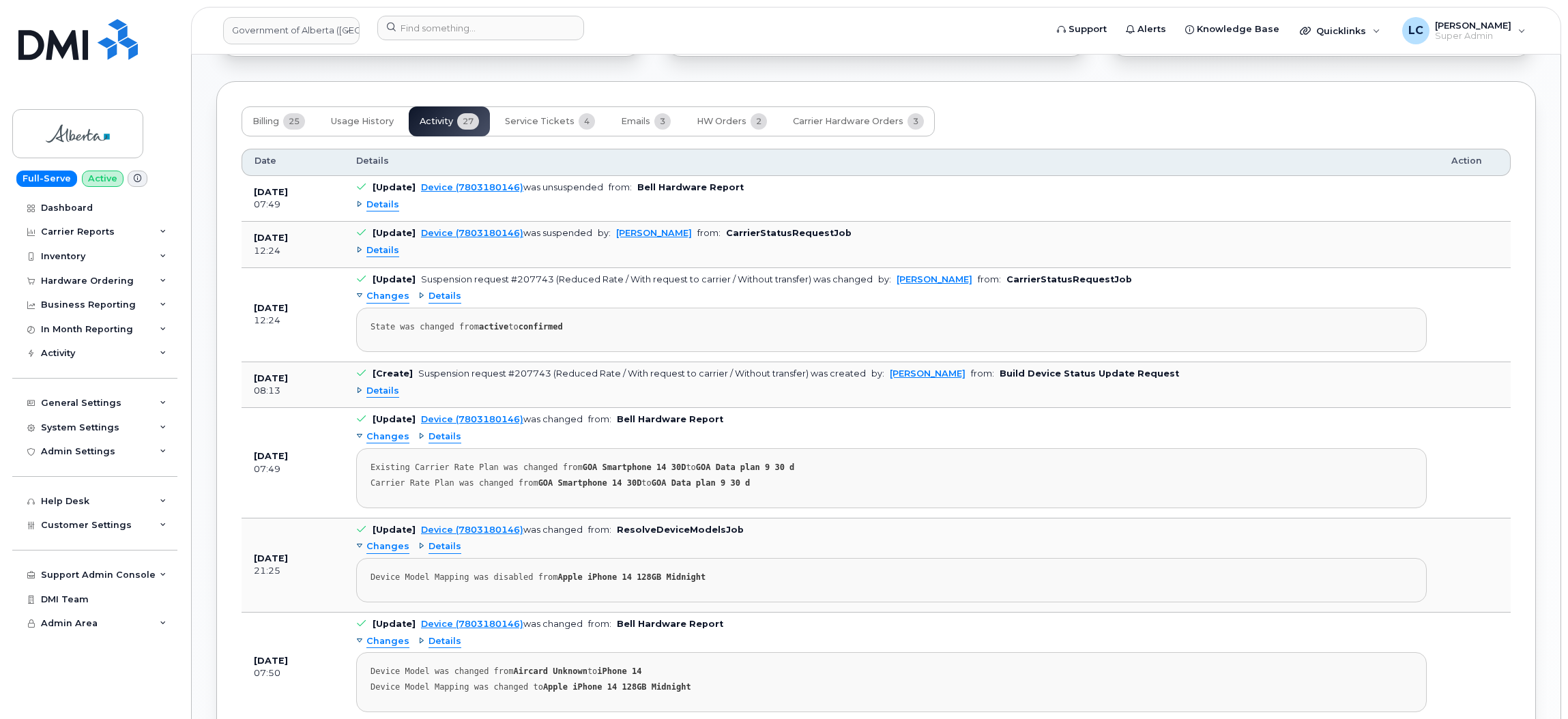
scroll to position [1339, 0]
